Goal: Information Seeking & Learning: Learn about a topic

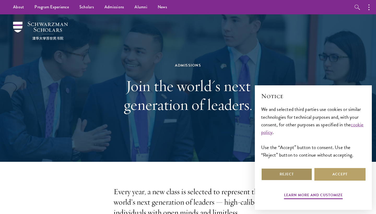
click at [293, 178] on button "Reject" at bounding box center [286, 174] width 51 height 13
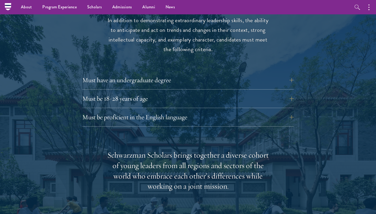
scroll to position [701, 0]
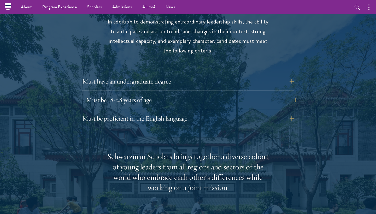
click at [238, 94] on button "Must be 18-28 years of age" at bounding box center [192, 100] width 212 height 13
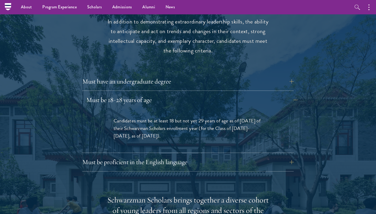
click at [237, 94] on button "Must be 18-28 years of age" at bounding box center [192, 100] width 212 height 13
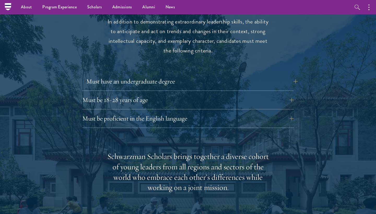
click at [237, 75] on button "Must have an undergraduate degree" at bounding box center [192, 81] width 212 height 13
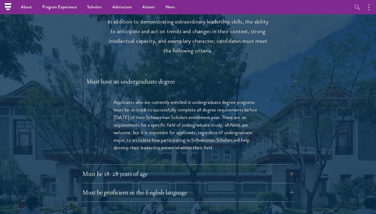
click at [237, 75] on button "Must have an undergraduate degree" at bounding box center [192, 81] width 212 height 13
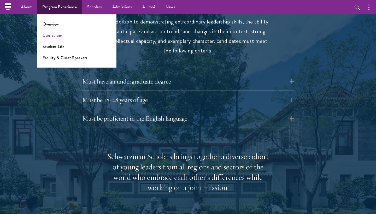
click at [59, 35] on link "Curriculum" at bounding box center [53, 35] width 20 height 6
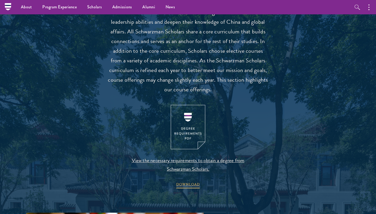
scroll to position [416, 0]
